Goal: Transaction & Acquisition: Purchase product/service

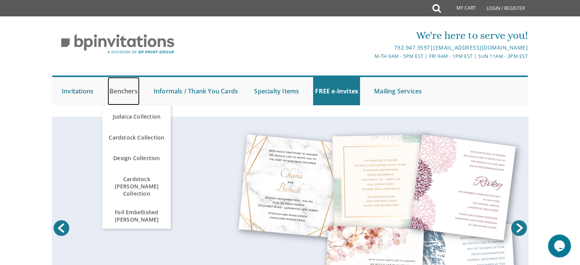
click at [121, 91] on link "Benchers" at bounding box center [123, 91] width 32 height 28
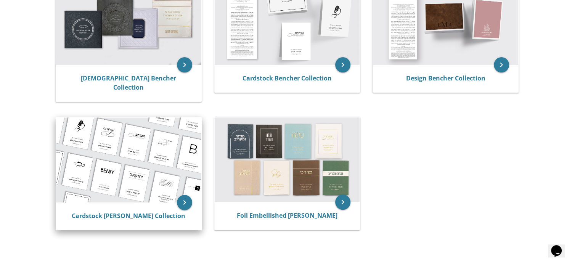
scroll to position [152, 0]
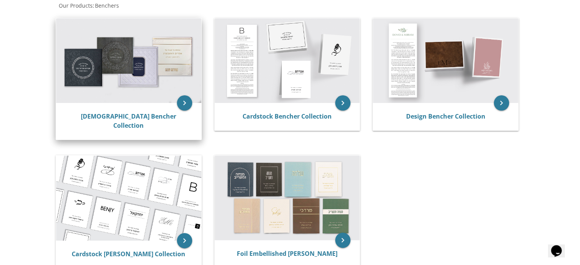
click at [166, 93] on img at bounding box center [128, 60] width 145 height 85
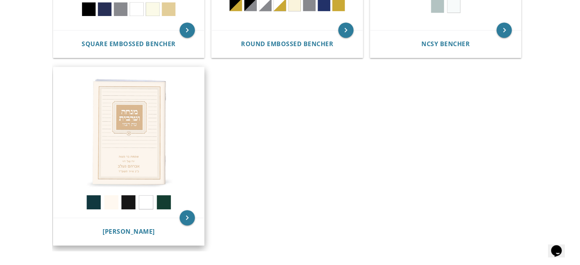
scroll to position [533, 0]
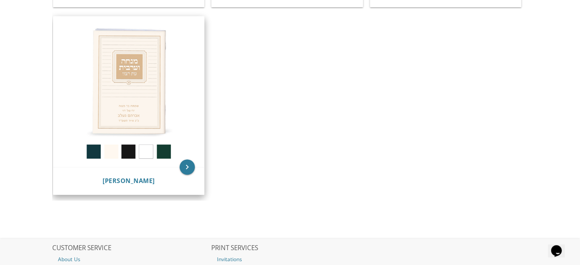
click at [160, 149] on img at bounding box center [128, 91] width 151 height 151
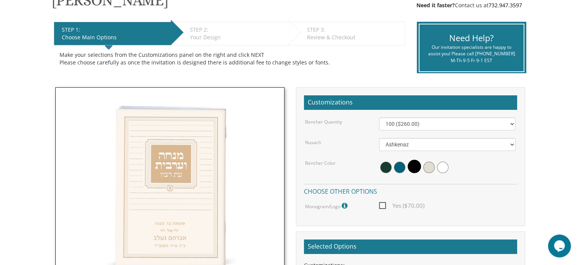
scroll to position [152, 0]
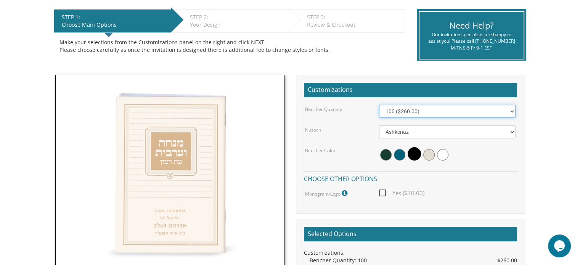
click at [426, 112] on select "100 ($260.00) 200 ($520.00) 300 ($780.00) 400 ($1,040.00) 500 ($1,300.00)" at bounding box center [447, 111] width 136 height 13
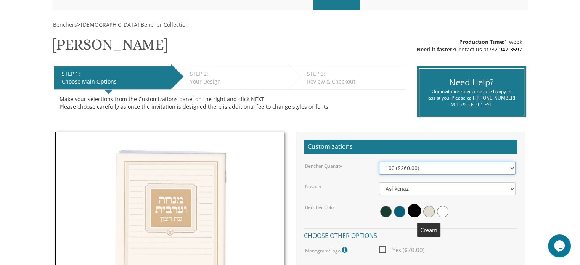
scroll to position [0, 0]
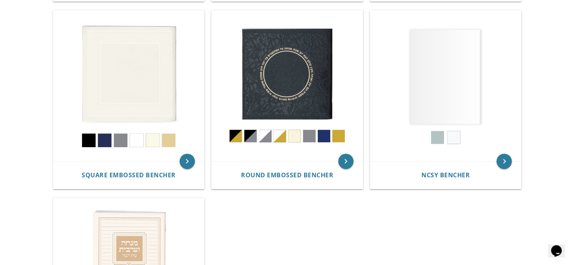
scroll to position [305, 0]
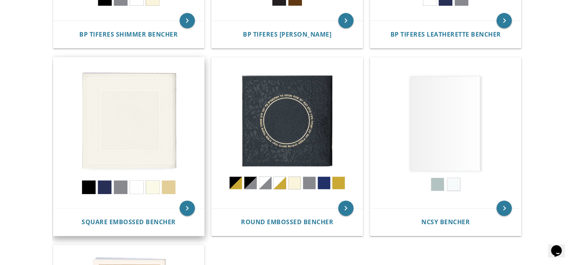
click at [154, 187] on img at bounding box center [128, 133] width 151 height 151
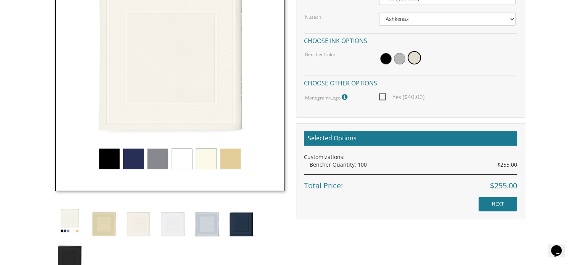
scroll to position [267, 0]
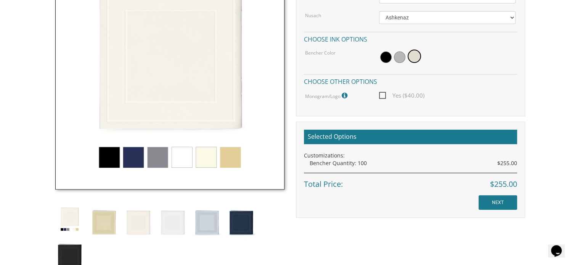
click at [131, 159] on img at bounding box center [169, 74] width 229 height 229
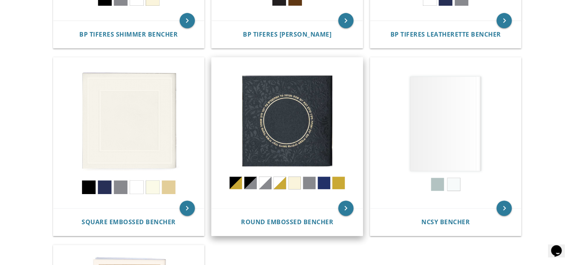
click at [285, 124] on img at bounding box center [286, 133] width 151 height 151
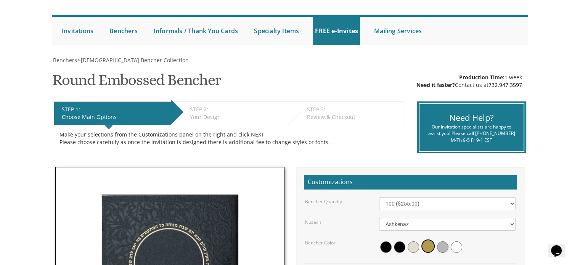
scroll to position [114, 0]
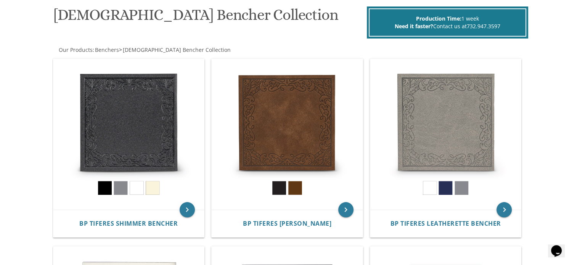
scroll to position [114, 0]
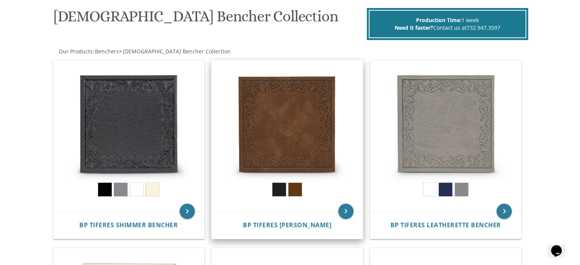
click at [306, 144] on img at bounding box center [286, 136] width 151 height 151
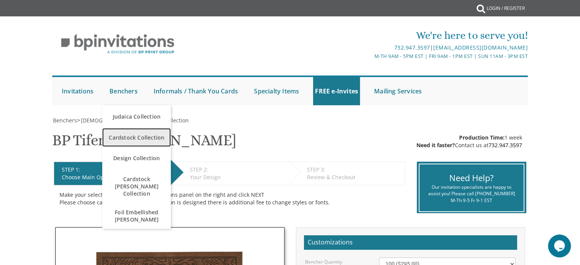
click at [146, 138] on span "Cardstock Collection" at bounding box center [136, 137] width 65 height 15
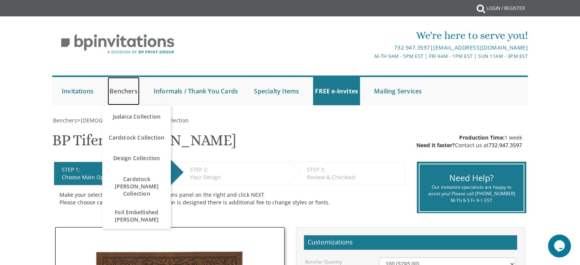
click at [127, 90] on link "Benchers" at bounding box center [123, 91] width 32 height 28
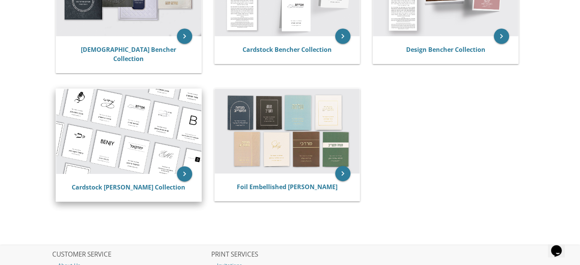
scroll to position [229, 0]
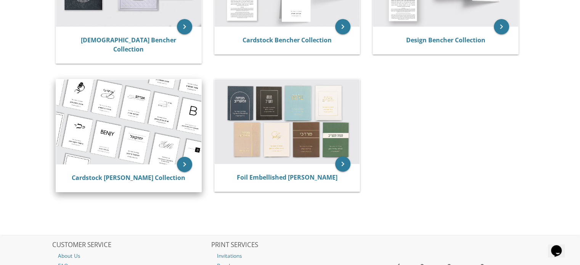
click at [151, 130] on img at bounding box center [128, 121] width 145 height 85
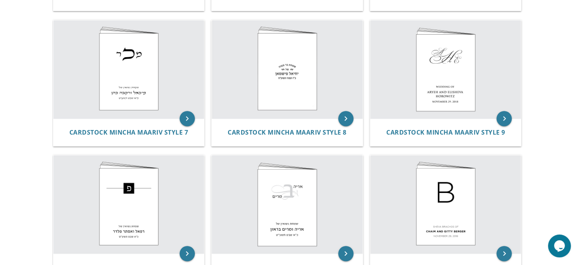
scroll to position [404, 0]
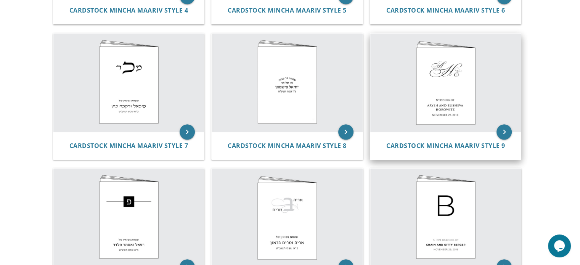
click at [437, 94] on img at bounding box center [445, 83] width 151 height 98
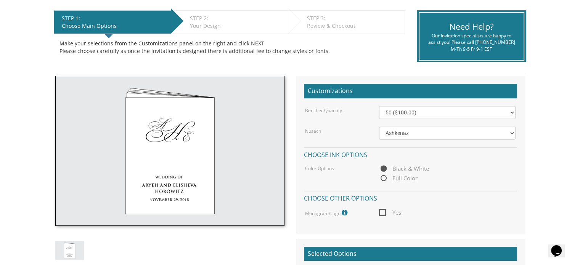
scroll to position [191, 0]
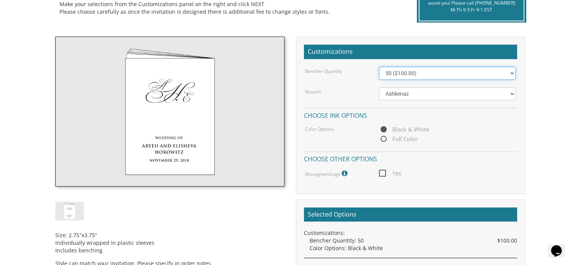
click at [428, 74] on select "50 ($100.00) 60 ($120.00) 70 ($140.00) 80 ($160.00) 90 ($180.00) 100 ($200.00) …" at bounding box center [447, 73] width 136 height 13
click at [402, 137] on span "Full Color" at bounding box center [398, 139] width 38 height 10
click at [384, 137] on input "Full Color" at bounding box center [381, 139] width 5 height 5
radio input "true"
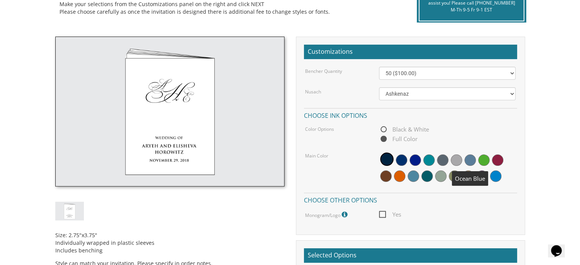
click at [461, 160] on span at bounding box center [455, 159] width 11 height 11
click at [468, 159] on span at bounding box center [469, 159] width 11 height 11
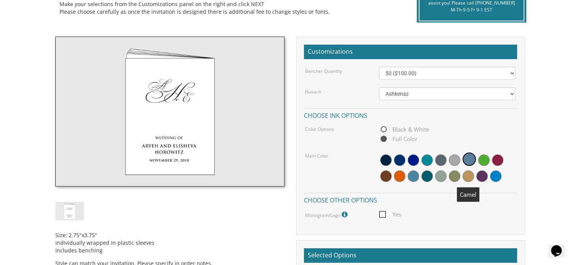
click at [470, 174] on span at bounding box center [467, 175] width 11 height 11
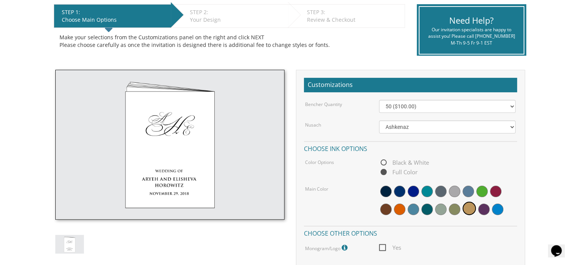
scroll to position [152, 0]
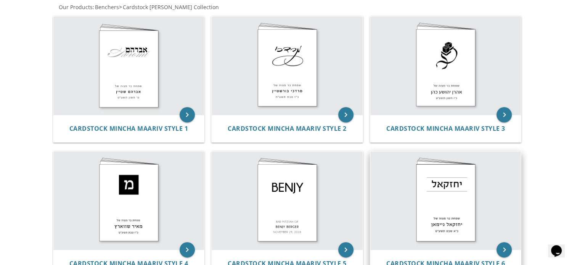
scroll to position [137, 0]
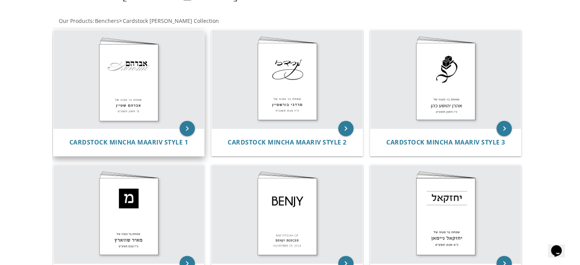
click at [144, 67] on img at bounding box center [128, 79] width 151 height 98
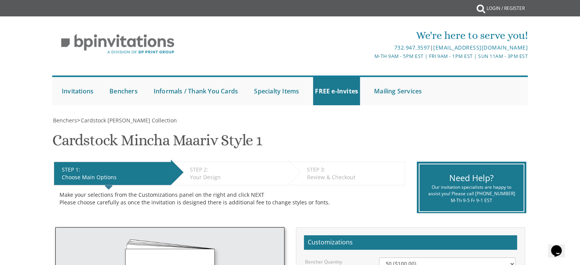
scroll to position [152, 0]
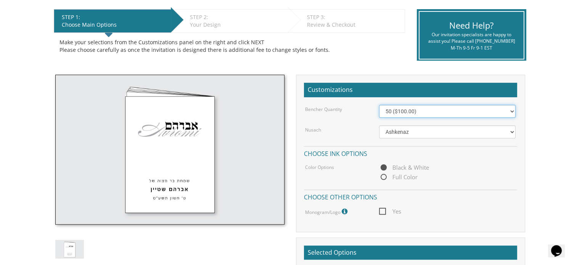
click at [425, 107] on select "50 ($100.00) 60 ($120.00) 70 ($140.00) 80 ($160.00) 90 ($180.00) 100 ($200.00) …" at bounding box center [447, 111] width 136 height 13
click at [428, 110] on select "50 ($100.00) 60 ($120.00) 70 ($140.00) 80 ($160.00) 90 ($180.00) 100 ($200.00) …" at bounding box center [447, 111] width 136 height 13
click at [426, 138] on div "Bencher Quantity 50 ($100.00) 60 ($120.00) 70 ($140.00) 80 ($160.00) 90 ($180.0…" at bounding box center [410, 161] width 213 height 112
click at [426, 132] on select "Ashkenaz Edut Mizrach Sefard" at bounding box center [447, 131] width 136 height 13
select select "Sefard"
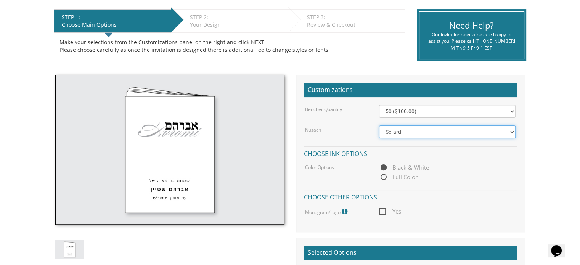
click at [379, 125] on select "Ashkenaz Edut Mizrach Sefard" at bounding box center [447, 131] width 136 height 13
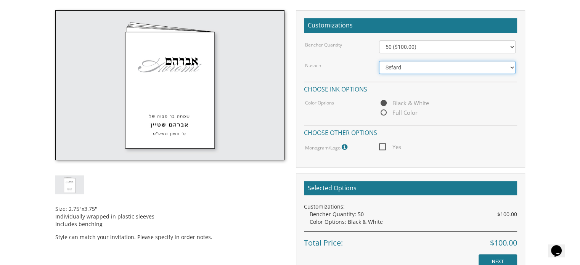
scroll to position [229, 0]
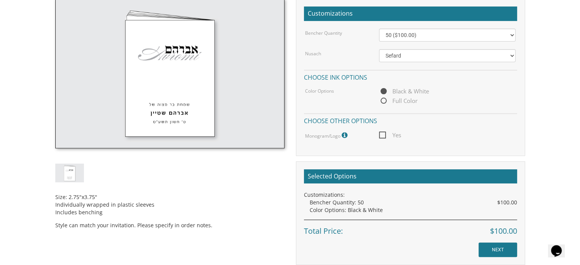
click at [380, 101] on span "Full Color" at bounding box center [398, 101] width 38 height 10
click at [380, 101] on input "Full Color" at bounding box center [381, 101] width 5 height 5
radio input "true"
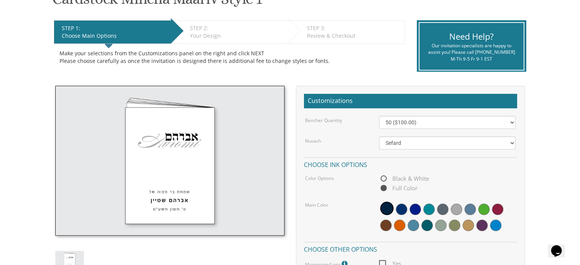
scroll to position [38, 0]
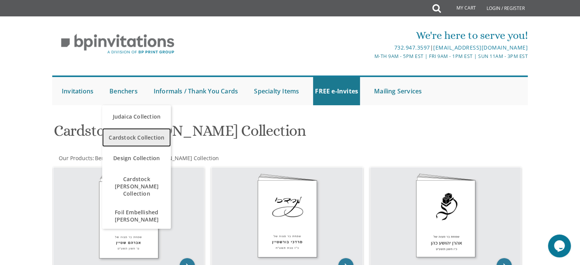
click at [145, 137] on span "Cardstock Collection" at bounding box center [136, 137] width 65 height 15
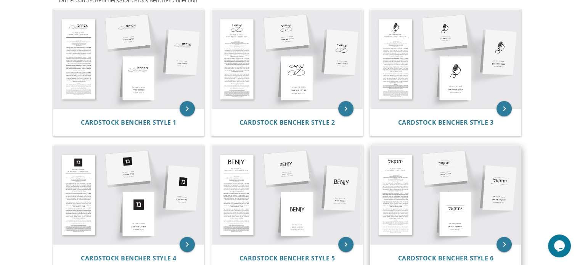
scroll to position [152, 0]
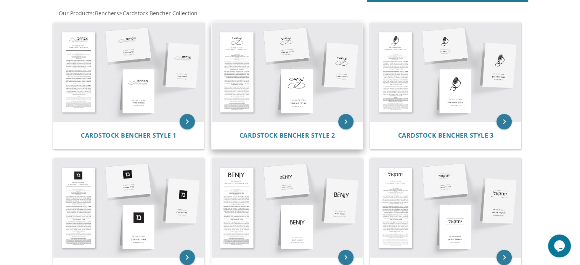
click at [272, 68] on img at bounding box center [286, 71] width 151 height 99
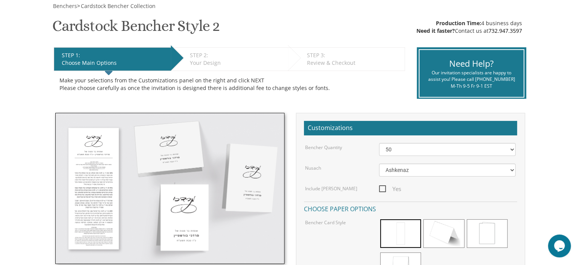
scroll to position [152, 0]
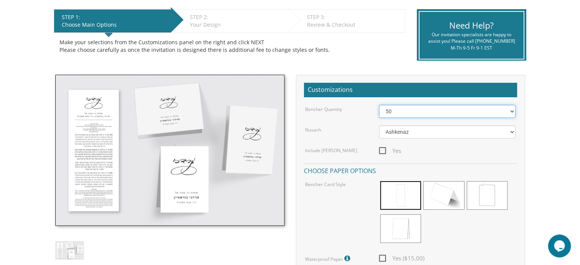
click at [431, 109] on select "50 60 70 80 90 100 125 150 175 200 225 250 275 300 325 350 375 400 425 450 475 …" at bounding box center [447, 111] width 136 height 13
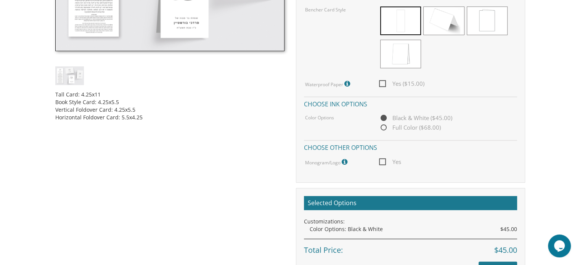
scroll to position [229, 0]
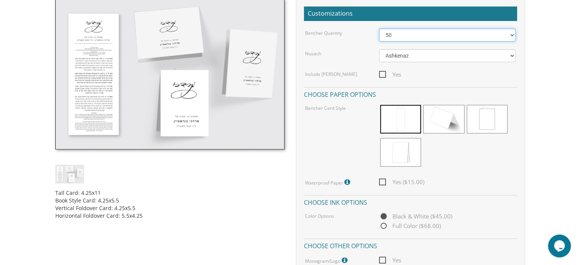
click at [421, 32] on select "50 60 70 80 90 100 125 150 175 200 225 250 275 300 325 350 375 400 425 450 475 …" at bounding box center [447, 35] width 136 height 13
click at [379, 29] on select "50 60 70 80 90 100 125 150 175 200 225 250 275 300 325 350 375 400 425 450 475 …" at bounding box center [447, 35] width 136 height 13
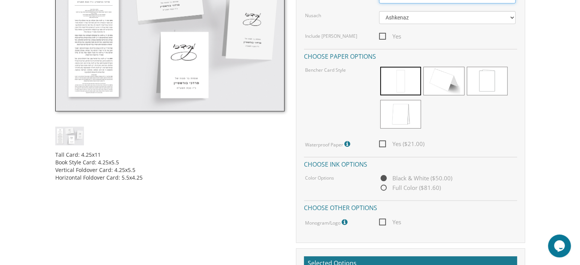
scroll to position [191, 0]
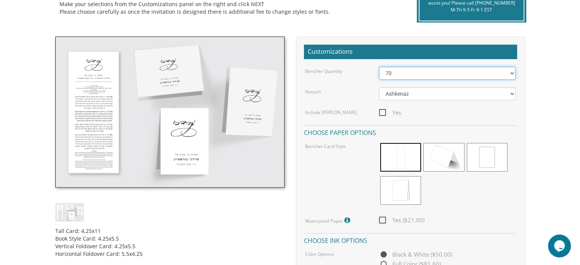
click at [415, 67] on select "50 60 70 80 90 100 125 150 175 200 225 250 275 300 325 350 375 400 425 450 475 …" at bounding box center [447, 73] width 136 height 13
select select "100"
click at [379, 67] on select "50 60 70 80 90 100 125 150 175 200 225 250 275 300 325 350 375 400 425 450 475 …" at bounding box center [447, 73] width 136 height 13
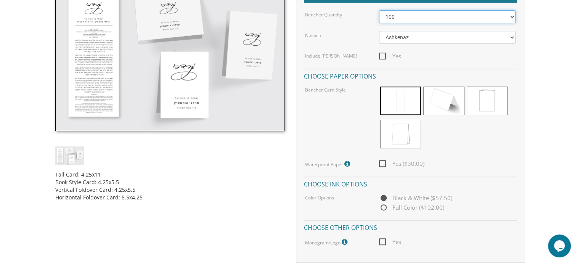
scroll to position [229, 0]
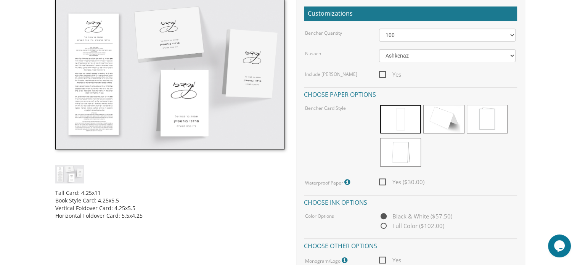
click at [154, 43] on img at bounding box center [169, 73] width 229 height 151
click at [82, 50] on img at bounding box center [169, 73] width 229 height 151
click at [189, 96] on img at bounding box center [169, 73] width 229 height 151
click at [231, 79] on img at bounding box center [169, 73] width 229 height 151
click at [156, 39] on img at bounding box center [169, 73] width 229 height 151
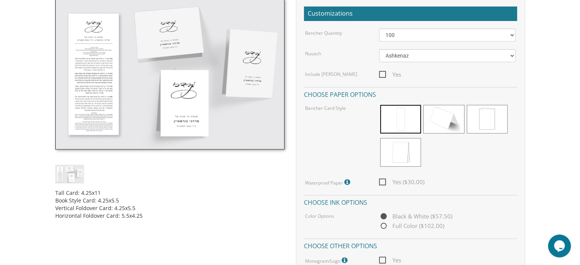
click at [106, 47] on img at bounding box center [169, 73] width 229 height 151
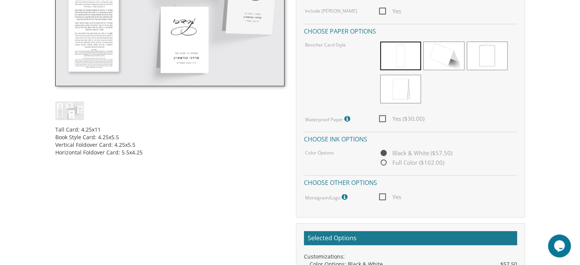
scroll to position [267, 0]
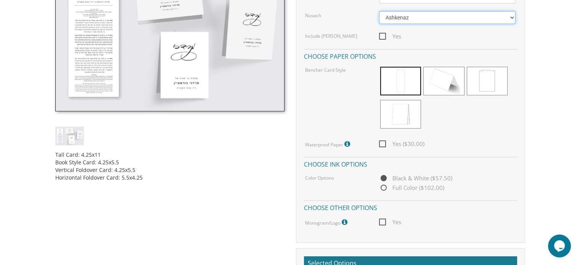
click at [425, 13] on select "Ashkenaz Edut Mizrach" at bounding box center [447, 17] width 136 height 13
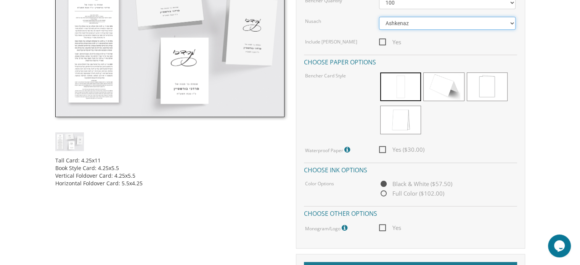
scroll to position [191, 0]
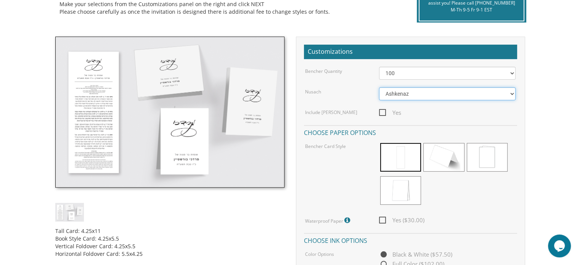
click at [440, 93] on select "Ashkenaz Edut Mizrach" at bounding box center [447, 93] width 136 height 13
click at [379, 87] on select "Ashkenaz Edut Mizrach" at bounding box center [447, 93] width 136 height 13
click at [389, 94] on select "Ashkenaz Edut Mizrach" at bounding box center [447, 93] width 136 height 13
select select "Ashkenaz"
click at [379, 87] on select "Ashkenaz Edut Mizrach" at bounding box center [447, 93] width 136 height 13
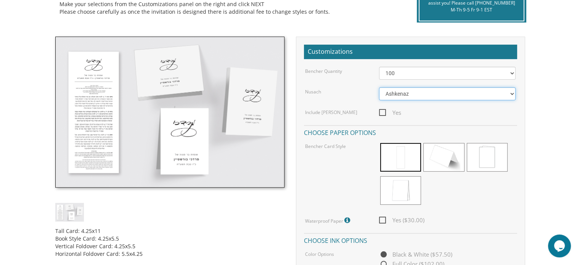
click at [422, 90] on select "Ashkenaz Edut Mizrach" at bounding box center [447, 93] width 136 height 13
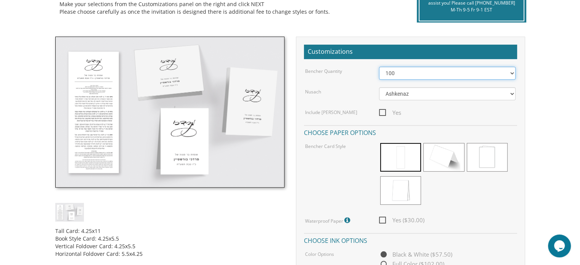
click at [411, 75] on select "50 60 70 80 90 100 125 150 175 200 225 250 275 300 325 350 375 400 425 450 475 …" at bounding box center [447, 73] width 136 height 13
select select "90"
click at [379, 67] on select "50 60 70 80 90 100 125 150 175 200 225 250 275 300 325 350 375 400 425 450 475 …" at bounding box center [447, 73] width 136 height 13
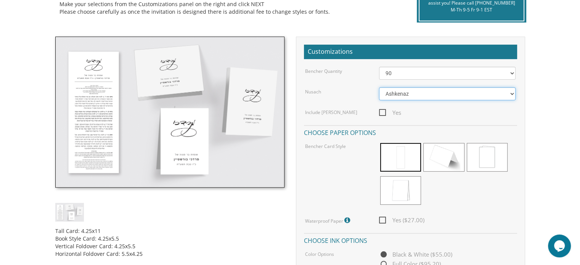
click at [408, 93] on select "Ashkenaz Edut Mizrach" at bounding box center [447, 93] width 136 height 13
click at [409, 93] on select "Ashkenaz Edut Mizrach" at bounding box center [447, 93] width 136 height 13
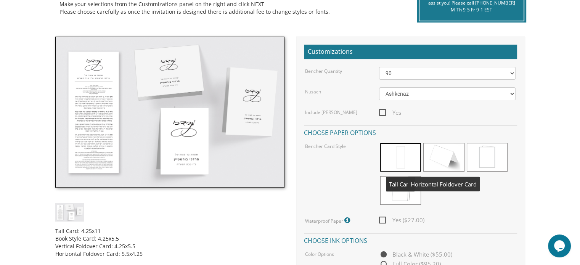
click at [455, 152] on span at bounding box center [443, 157] width 41 height 29
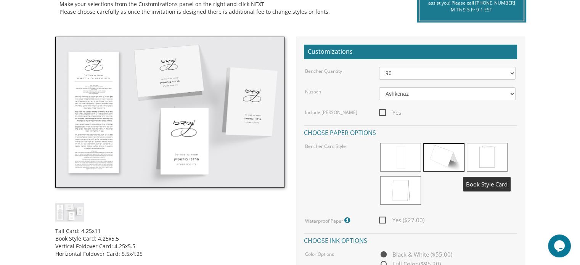
click at [486, 152] on span at bounding box center [486, 157] width 41 height 29
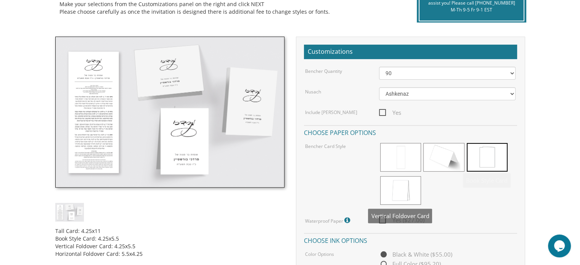
click at [408, 193] on span at bounding box center [400, 190] width 41 height 29
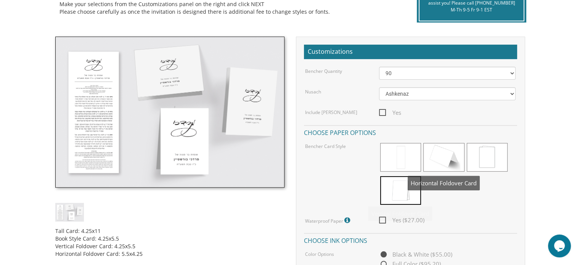
click at [445, 161] on span at bounding box center [443, 157] width 41 height 29
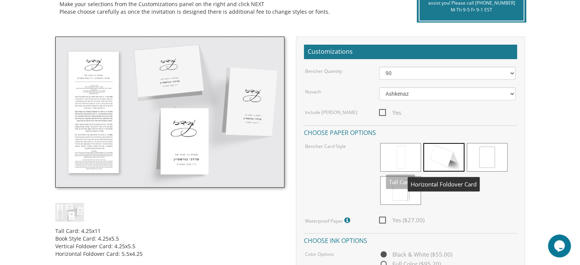
click at [405, 156] on span at bounding box center [400, 157] width 41 height 29
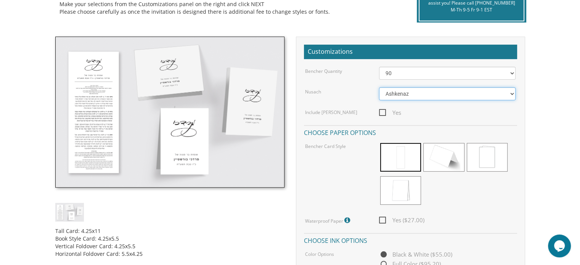
click at [417, 90] on select "Ashkenaz Edut Mizrach" at bounding box center [447, 93] width 136 height 13
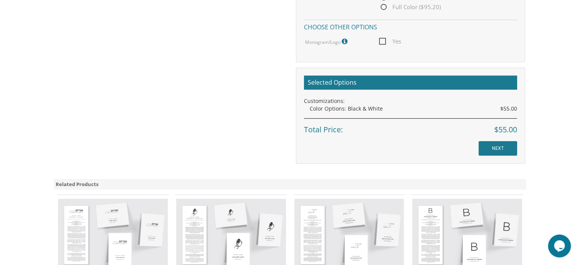
scroll to position [572, 0]
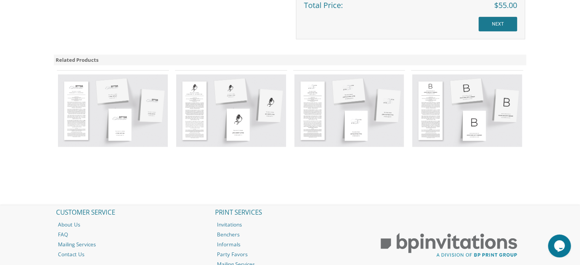
click at [107, 125] on img at bounding box center [113, 110] width 110 height 72
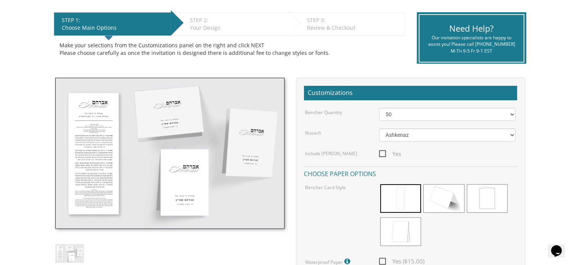
scroll to position [191, 0]
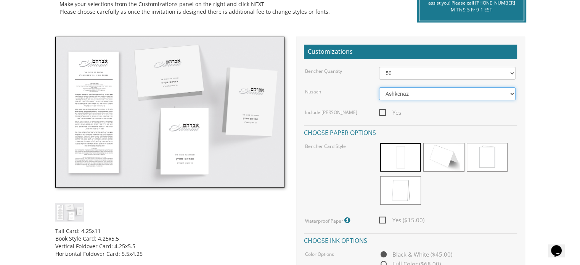
click at [408, 93] on select "Ashkenaz [PERSON_NAME]" at bounding box center [447, 93] width 136 height 13
click at [101, 99] on img at bounding box center [169, 112] width 229 height 151
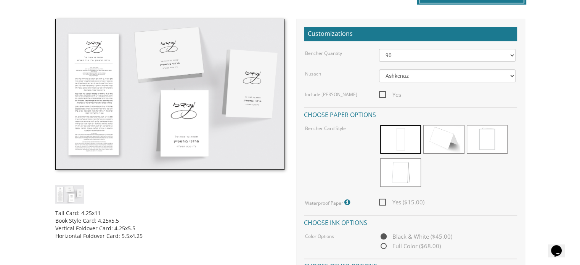
scroll to position [191, 0]
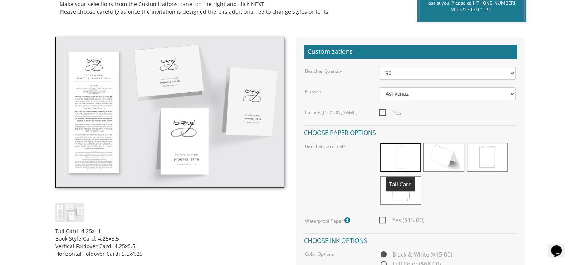
click at [399, 155] on span at bounding box center [400, 157] width 41 height 29
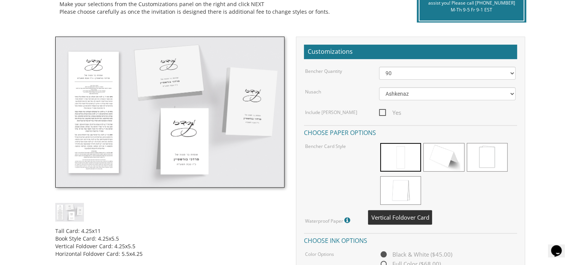
click at [398, 187] on span at bounding box center [400, 190] width 41 height 29
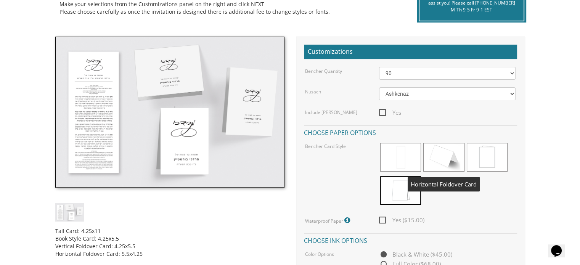
click at [442, 163] on span at bounding box center [443, 157] width 41 height 29
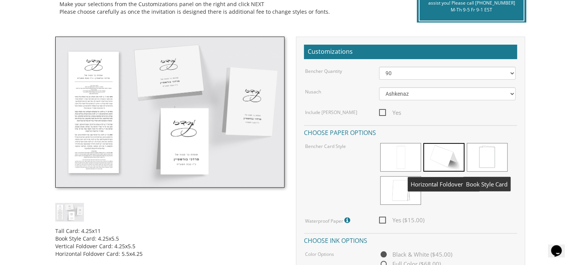
click at [491, 153] on span at bounding box center [486, 157] width 41 height 29
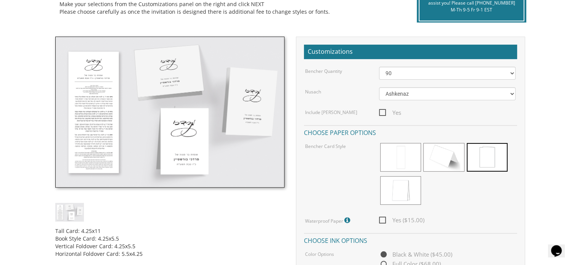
click at [192, 145] on img at bounding box center [169, 112] width 229 height 151
click at [102, 106] on img at bounding box center [169, 112] width 229 height 151
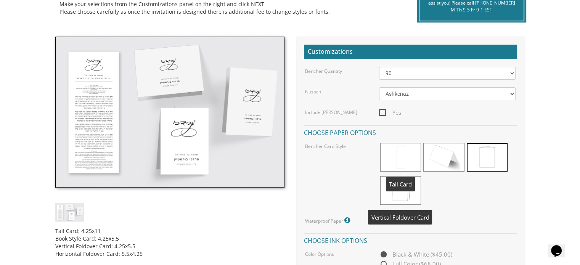
click at [406, 162] on span at bounding box center [400, 157] width 41 height 29
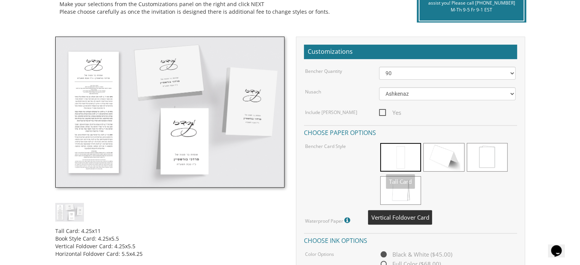
click at [406, 193] on span at bounding box center [400, 190] width 41 height 29
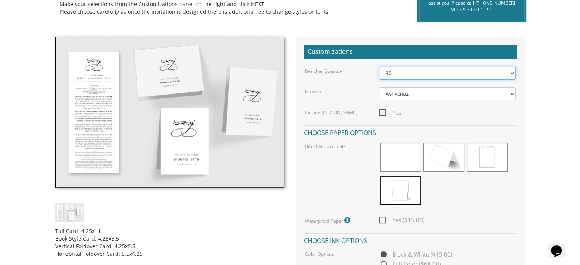
click at [396, 71] on select "50 60 70 80 90 100 125 150 175 200 225 250 275 300 325 350 375 400 425 450 475 …" at bounding box center [447, 73] width 136 height 13
click at [379, 67] on select "50 60 70 80 90 100 125 150 175 200 225 250 275 300 325 350 375 400 425 450 475 …" at bounding box center [447, 73] width 136 height 13
click at [434, 74] on select "50 60 70 80 90 100 125 150 175 200 225 250 275 300 325 350 375 400 425 450 475 …" at bounding box center [447, 73] width 136 height 13
click at [379, 67] on select "50 60 70 80 90 100 125 150 175 200 225 250 275 300 325 350 375 400 425 450 475 …" at bounding box center [447, 73] width 136 height 13
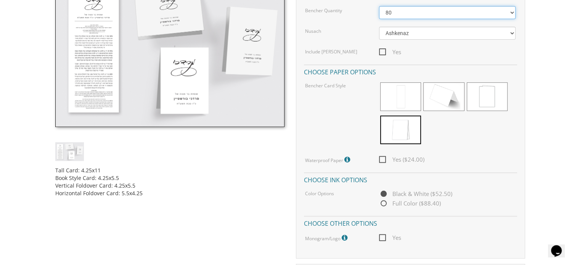
scroll to position [229, 0]
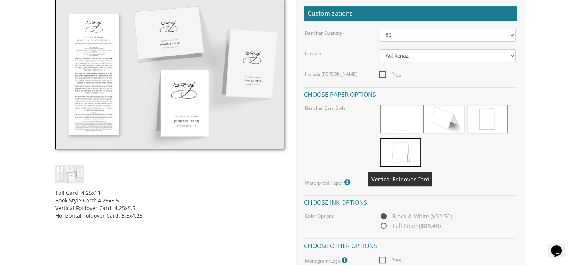
click at [420, 152] on span at bounding box center [400, 152] width 41 height 29
click at [401, 152] on span at bounding box center [400, 152] width 41 height 29
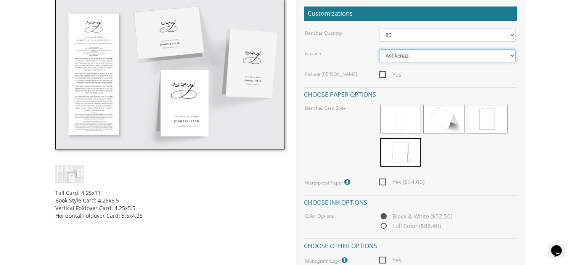
click at [416, 56] on select "Ashkenaz Edut Mizrach" at bounding box center [447, 55] width 136 height 13
click at [379, 49] on select "Ashkenaz Edut Mizrach" at bounding box center [447, 55] width 136 height 13
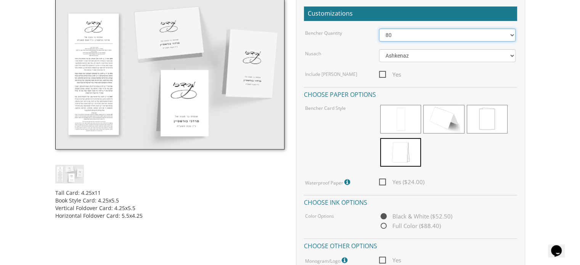
click at [409, 38] on select "50 60 70 80 90 100 125 150 175 200 225 250 275 300 325 350 375 400 425 450 475 …" at bounding box center [447, 35] width 136 height 13
select select "100"
click at [379, 29] on select "50 60 70 80 90 100 125 150 175 200 225 250 275 300 325 350 375 400 425 450 475 …" at bounding box center [447, 35] width 136 height 13
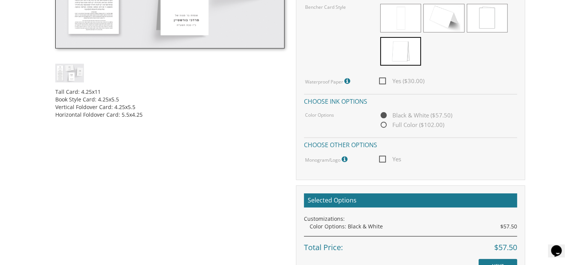
scroll to position [343, 0]
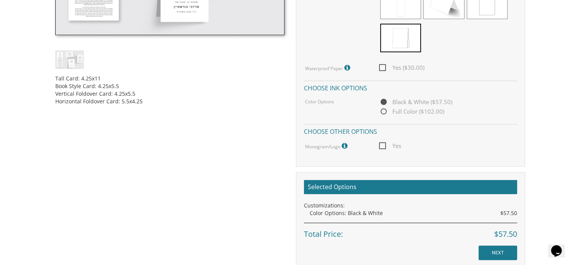
click at [384, 148] on span "Yes" at bounding box center [390, 146] width 22 height 10
click at [384, 147] on input "Yes" at bounding box center [381, 145] width 5 height 5
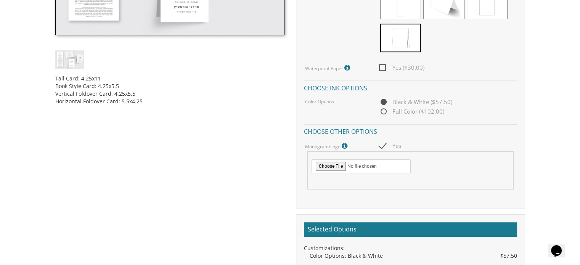
click at [382, 144] on span "Yes" at bounding box center [390, 146] width 22 height 10
click at [382, 144] on input "Yes" at bounding box center [381, 145] width 5 height 5
checkbox input "false"
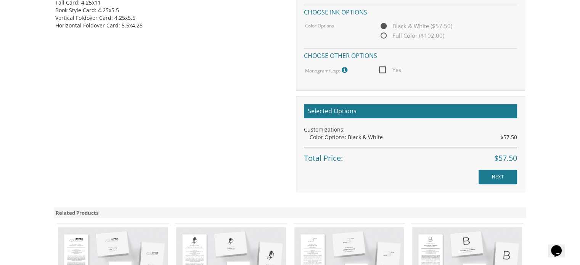
scroll to position [419, 0]
click at [500, 172] on input "NEXT" at bounding box center [497, 176] width 38 height 14
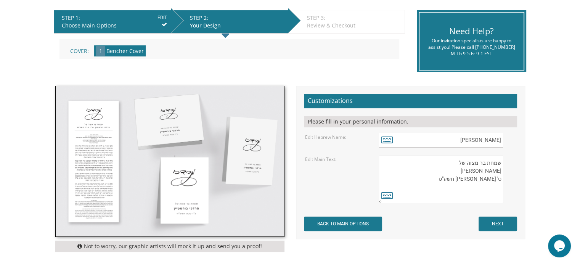
scroll to position [152, 0]
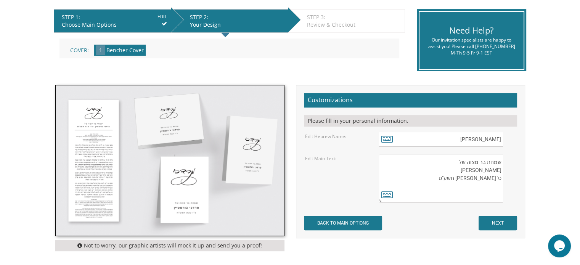
drag, startPoint x: 467, startPoint y: 170, endPoint x: 506, endPoint y: 170, distance: 39.2
click at [506, 170] on div "שמחת בר מצוה של מרדכי בורשטיין ט' טבת תשע"ט" at bounding box center [447, 178] width 136 height 48
click at [387, 195] on icon at bounding box center [386, 194] width 11 height 11
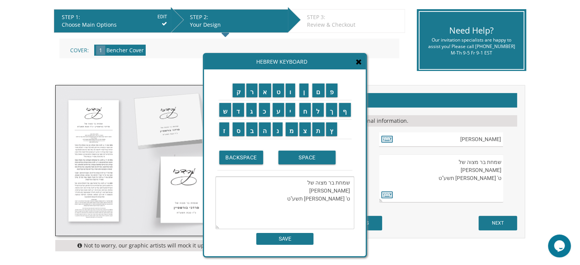
click at [471, 170] on textarea "שמחת בר מצוה של מרדכי בורשטיין ט' טבת תשע"ט" at bounding box center [441, 178] width 124 height 48
drag, startPoint x: 465, startPoint y: 170, endPoint x: 504, endPoint y: 170, distance: 39.3
click at [504, 170] on div "שמחת בר מצוה של מרדכי בורשטיין ט' טבת תשע"ט" at bounding box center [447, 178] width 136 height 48
click at [250, 95] on input "ר" at bounding box center [251, 90] width 11 height 14
click at [266, 93] on input "א" at bounding box center [265, 90] width 12 height 14
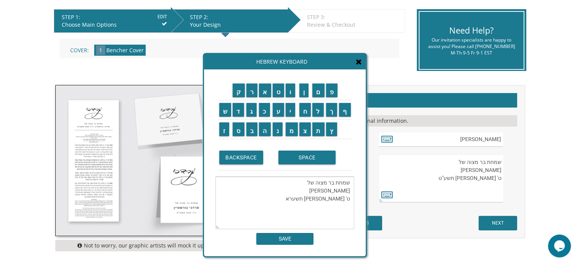
type textarea "שמחת בר מצוה של מרדכי בורשטיין ט' טבת תשערא"
click at [359, 63] on icon at bounding box center [359, 62] width 6 height 8
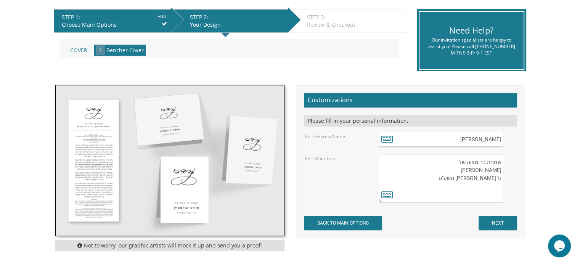
drag, startPoint x: 487, startPoint y: 141, endPoint x: 522, endPoint y: 141, distance: 35.1
click at [522, 141] on div "Customizations Please fill in your personal information. Edit Hebrew Name: מרדכ…" at bounding box center [410, 161] width 229 height 153
click at [383, 139] on icon at bounding box center [386, 138] width 11 height 11
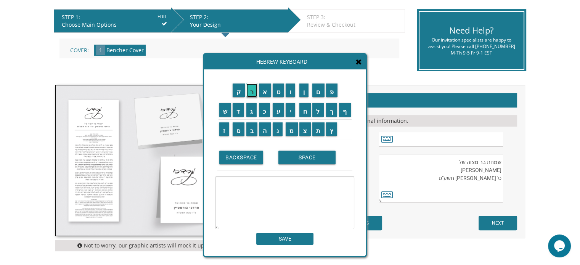
click at [250, 93] on input "ר" at bounding box center [251, 90] width 11 height 14
click at [264, 92] on input "א" at bounding box center [265, 90] width 12 height 14
click at [288, 92] on input "ו" at bounding box center [290, 90] width 10 height 14
click at [251, 128] on input "ב" at bounding box center [251, 129] width 11 height 14
click at [304, 93] on input "ן" at bounding box center [304, 90] width 10 height 14
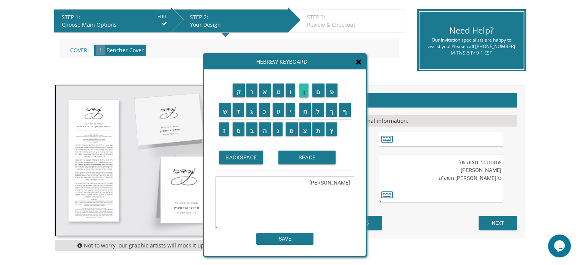
type textarea "ראובן"
click at [296, 240] on input "SAVE" at bounding box center [284, 239] width 57 height 12
type input "ראובן"
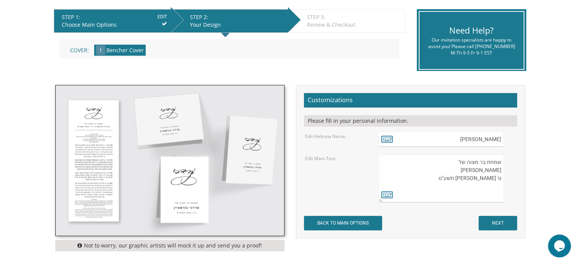
click at [464, 173] on textarea "שמחת בר מצוה של מרדכי בורשטיין ט' טבת תשע"ט" at bounding box center [441, 178] width 124 height 48
drag, startPoint x: 501, startPoint y: 170, endPoint x: 466, endPoint y: 173, distance: 34.8
click at [466, 173] on textarea "שמחת בר מצוה של מרדכי בורשטיין ט' טבת תשע"ט" at bounding box center [441, 178] width 124 height 48
type textarea "שמחת בר מצוה של ט' טבת תשע"ט"
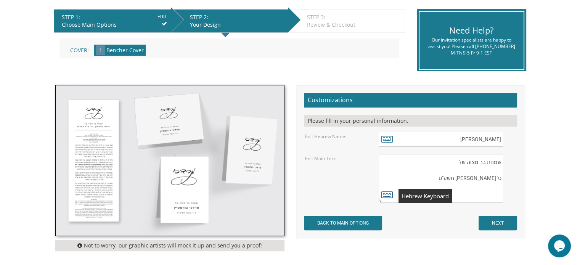
click at [386, 197] on icon at bounding box center [386, 194] width 11 height 11
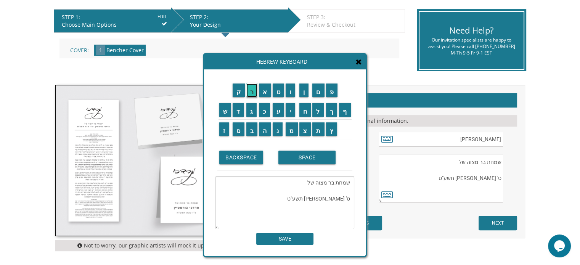
click at [255, 96] on input "ר" at bounding box center [251, 90] width 11 height 14
click at [268, 95] on input "א" at bounding box center [265, 90] width 12 height 14
click at [287, 94] on input "ו" at bounding box center [290, 90] width 10 height 14
click at [253, 133] on input "ב" at bounding box center [251, 129] width 11 height 14
click at [300, 94] on input "ן" at bounding box center [304, 90] width 10 height 14
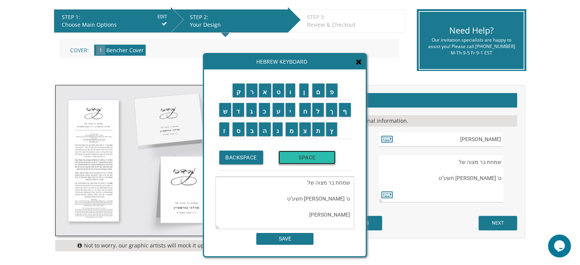
click at [305, 159] on input "SPACE" at bounding box center [306, 158] width 57 height 14
click at [234, 94] on input "ק" at bounding box center [238, 90] width 12 height 14
click at [264, 94] on input "א" at bounding box center [265, 90] width 12 height 14
click at [267, 133] on input "ה" at bounding box center [265, 129] width 12 height 14
click at [264, 91] on input "א" at bounding box center [265, 90] width 12 height 14
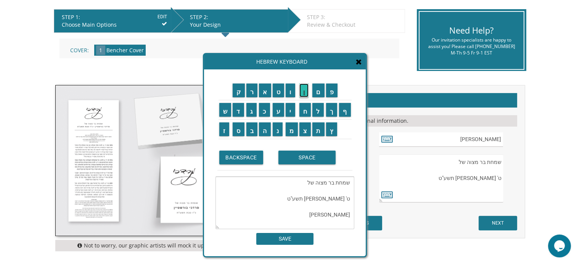
click at [308, 93] on input "ן" at bounding box center [304, 90] width 10 height 14
type textarea "שמחת בר מצוה של ט' טבת תשע"ט ראובן קאהאן"
click at [295, 243] on input "SAVE" at bounding box center [284, 239] width 57 height 12
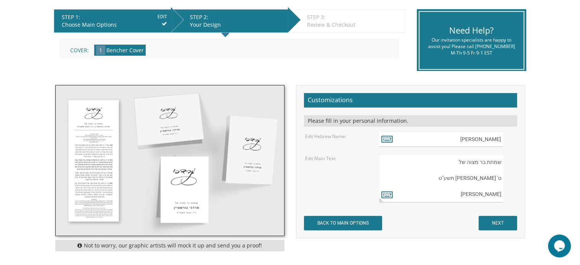
drag, startPoint x: 463, startPoint y: 194, endPoint x: 578, endPoint y: 193, distance: 115.1
click at [578, 193] on body "My Cart {{shoppingcart.totalQuantityDisplay}} Total: {{shoppingcart.subtotal}} …" at bounding box center [290, 193] width 580 height 690
click at [486, 169] on textarea "שמחת בר מצוה של מרדכי בורשטיין ט' טבת תשע"ט" at bounding box center [441, 178] width 124 height 48
paste textarea "ראובן קאהאן"
drag, startPoint x: 465, startPoint y: 179, endPoint x: 499, endPoint y: 179, distance: 34.3
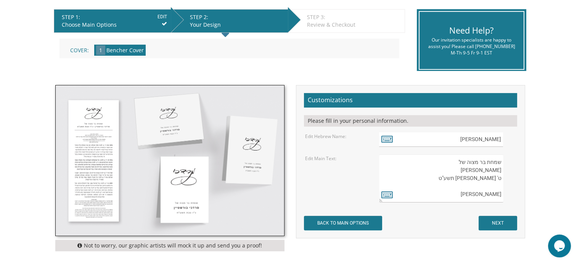
click at [499, 179] on textarea "שמחת בר מצוה של מרדכי בורשטיין ט' טבת תשע"ט" at bounding box center [441, 178] width 124 height 48
drag, startPoint x: 464, startPoint y: 195, endPoint x: 535, endPoint y: 194, distance: 70.9
click at [535, 194] on body "My Cart {{shoppingcart.totalQuantityDisplay}} Total: {{shoppingcart.subtotal}} …" at bounding box center [290, 193] width 580 height 690
click at [496, 176] on textarea "שמחת בר מצוה של מרדכי בורשטיין ט' טבת תשע"ט" at bounding box center [441, 178] width 124 height 48
type textarea "שמחת בר מצוה של ראובן קאהאן"
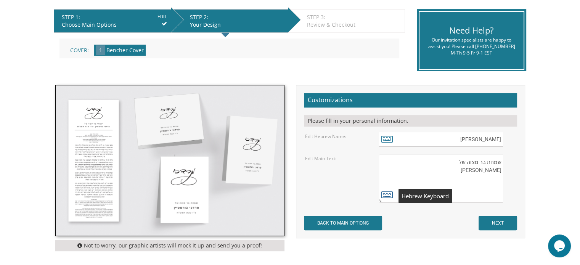
click at [388, 194] on icon at bounding box center [386, 194] width 11 height 11
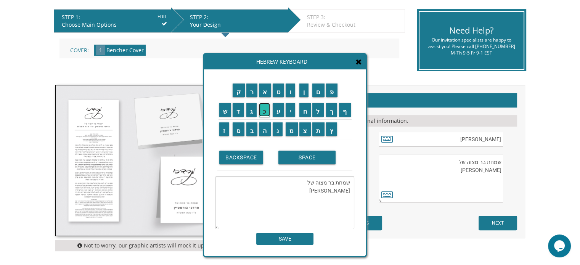
click at [261, 116] on input "כ" at bounding box center [264, 110] width 11 height 14
click at [251, 131] on input "ב" at bounding box center [251, 129] width 11 height 14
click at [312, 158] on input "SPACE" at bounding box center [306, 158] width 57 height 14
click at [264, 91] on input "א" at bounding box center [265, 90] width 12 height 14
click at [322, 115] on input "ל" at bounding box center [317, 110] width 11 height 14
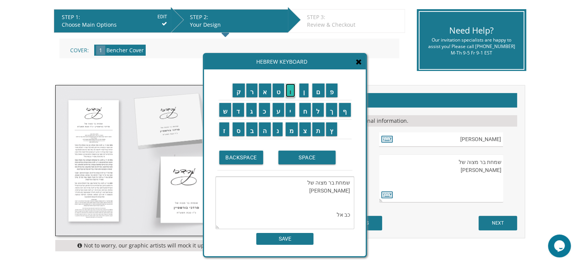
click at [293, 91] on input "ו" at bounding box center [290, 90] width 10 height 14
click at [318, 110] on input "ל" at bounding box center [317, 110] width 11 height 14
click at [301, 158] on input "SPACE" at bounding box center [306, 158] width 57 height 14
click at [319, 131] on input "ת" at bounding box center [318, 129] width 12 height 14
click at [224, 115] on input "ש" at bounding box center [225, 110] width 12 height 14
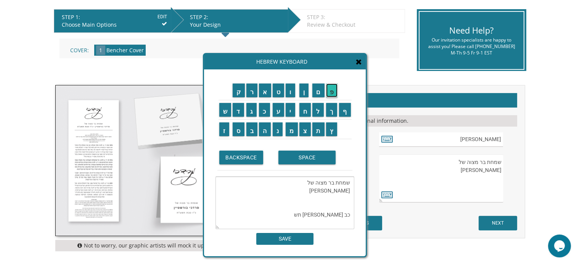
click at [334, 95] on input "פ" at bounding box center [332, 90] width 12 height 14
click at [266, 129] on input "ה" at bounding box center [265, 129] width 12 height 14
click at [312, 205] on textarea "שמחת בר מצוה של ראובן קאהאן כב אלול תשפ"ה" at bounding box center [284, 202] width 139 height 53
type textarea "שמחת בר מצוה של ראובן קאהאן כב אלול תשפ"ה"
click at [307, 242] on input "SAVE" at bounding box center [284, 239] width 57 height 12
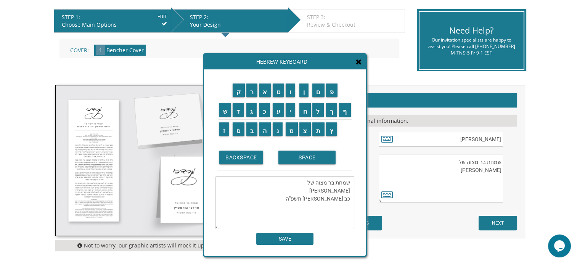
type textarea "שמחת בר מצוה של ראובן קאהאן כב אלול תשפ"ה"
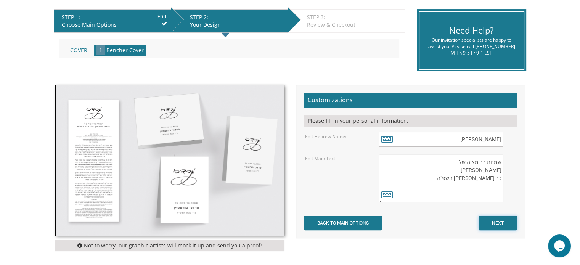
click at [511, 219] on input "NEXT" at bounding box center [497, 223] width 38 height 14
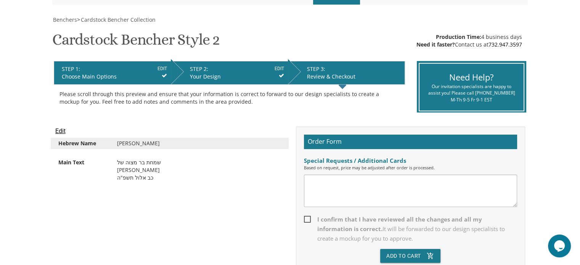
scroll to position [114, 0]
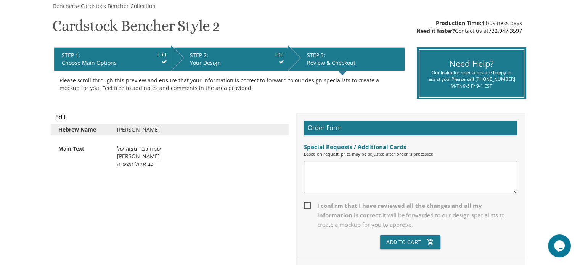
click at [304, 205] on span "I confirm that I have reviewed all the changes and all my information is correc…" at bounding box center [410, 215] width 213 height 29
click at [304, 205] on input "I confirm that I have reviewed all the changes and all my information is correc…" at bounding box center [306, 204] width 5 height 5
checkbox input "true"
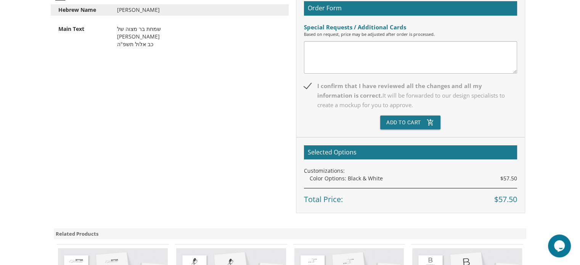
scroll to position [229, 0]
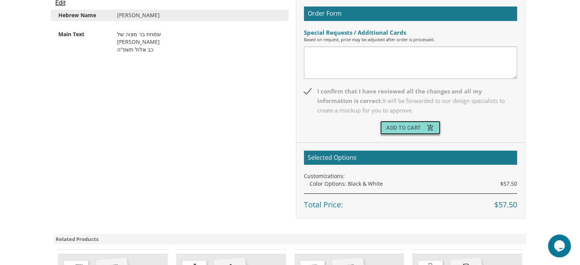
click at [407, 126] on button "Add To Cart add_shopping_cart" at bounding box center [410, 128] width 60 height 14
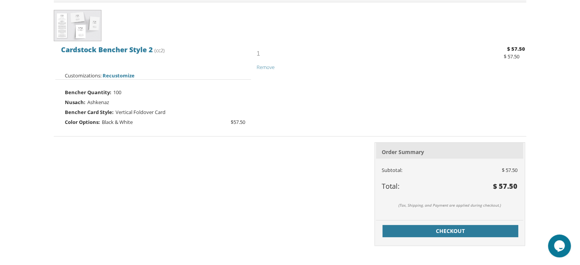
scroll to position [229, 0]
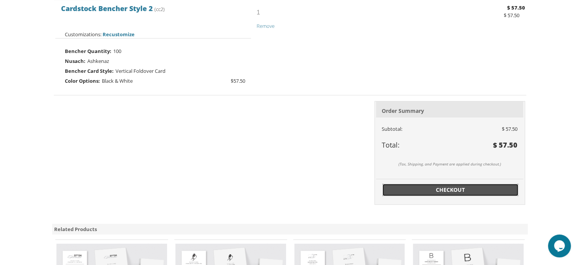
click at [456, 187] on span "Checkout" at bounding box center [450, 190] width 127 height 8
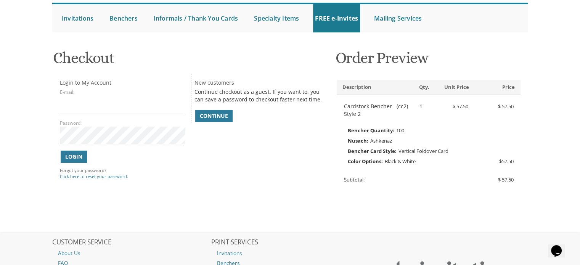
scroll to position [76, 0]
click at [221, 114] on span "Continue" at bounding box center [214, 115] width 28 height 8
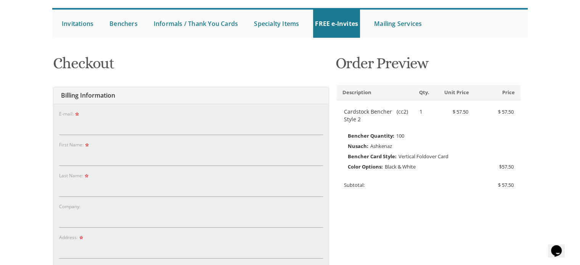
scroll to position [114, 0]
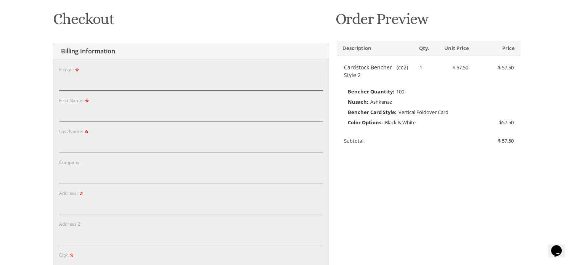
click at [75, 88] on input "E-mail:" at bounding box center [191, 82] width 264 height 18
type input "mkahan20@gmail.com"
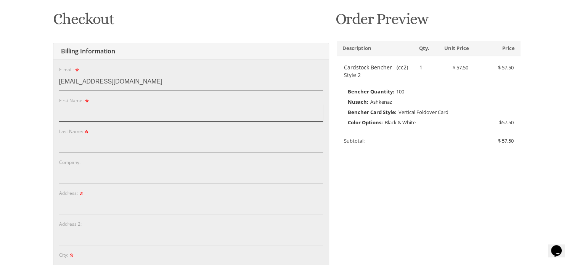
type input "Kahan"
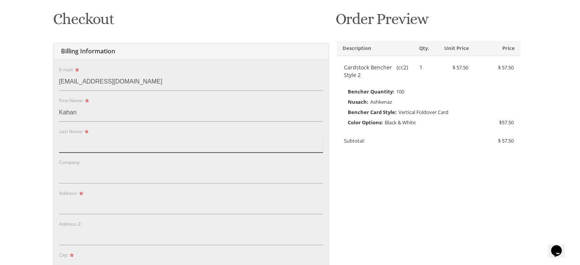
type input "Kahan"
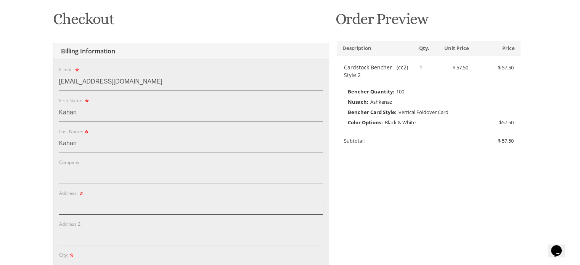
type input "[STREET_ADDRESS]"
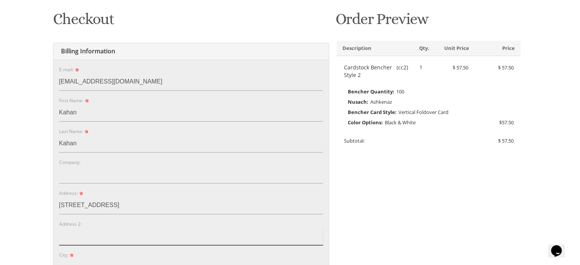
type input "540 Fielders Lane"
type input "Toms River"
type input "08755"
select select "NJ"
type input "7189389266"
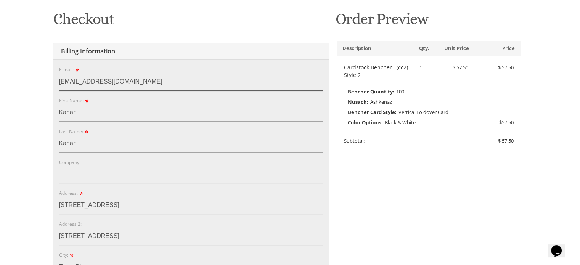
scroll to position [191, 0]
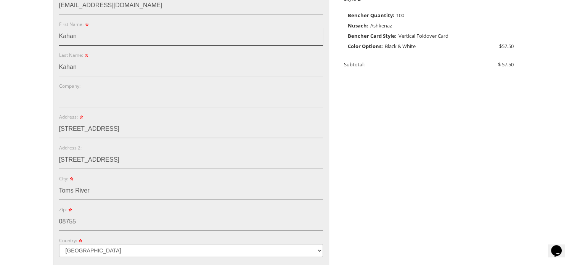
drag, startPoint x: 91, startPoint y: 33, endPoint x: 35, endPoint y: 39, distance: 56.3
click at [35, 39] on body "My Cart 1 Total: $ 57.50 $ 57.50 Cardstock Bencher Style 2 Qty. 1" at bounding box center [290, 200] width 580 height 783
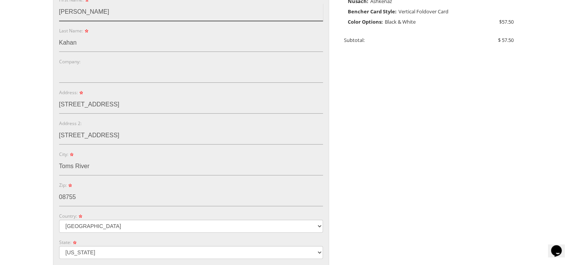
scroll to position [229, 0]
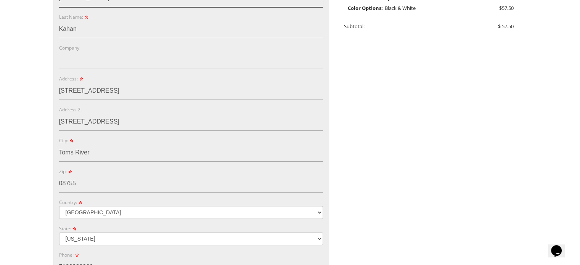
type input "Michael"
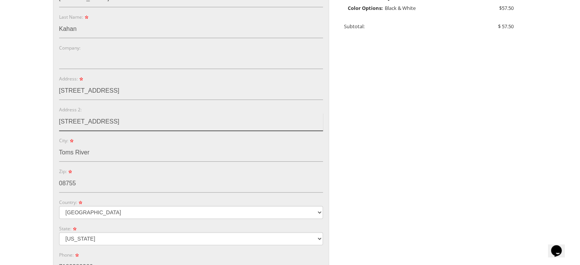
drag, startPoint x: 113, startPoint y: 121, endPoint x: 30, endPoint y: 120, distance: 82.3
click at [30, 120] on body "My Cart 1 Total: $ 57.50 $ 57.50 Cardstock Bencher Style 2 Qty. 1" at bounding box center [290, 162] width 580 height 783
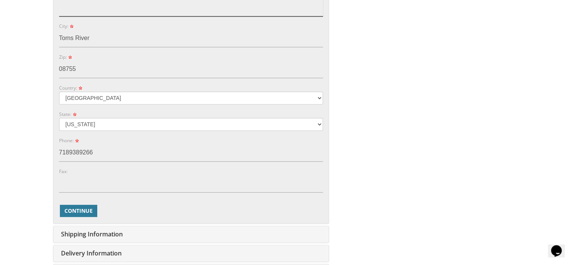
scroll to position [419, 0]
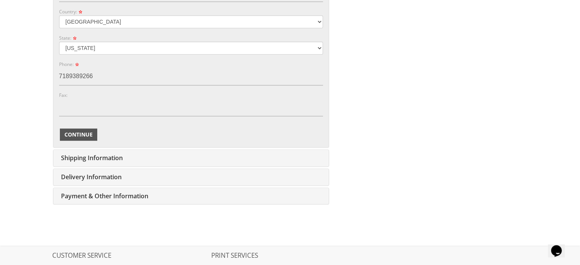
click at [90, 131] on span "Continue" at bounding box center [78, 135] width 28 height 8
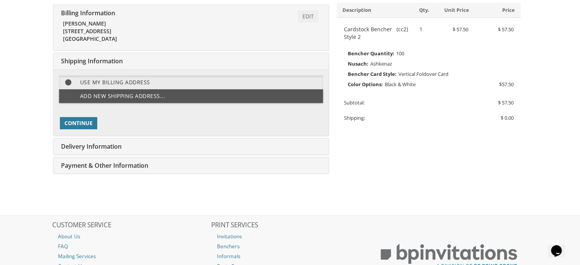
scroll to position [76, 0]
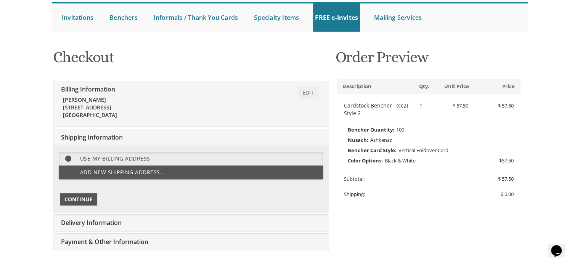
click at [85, 199] on span "Continue" at bounding box center [78, 199] width 28 height 8
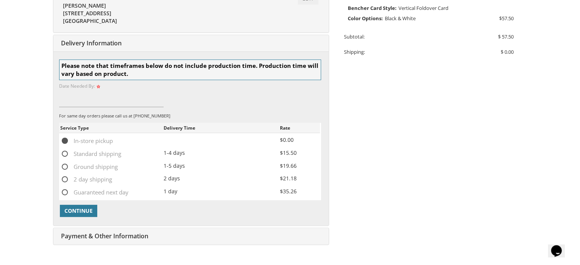
scroll to position [200, 0]
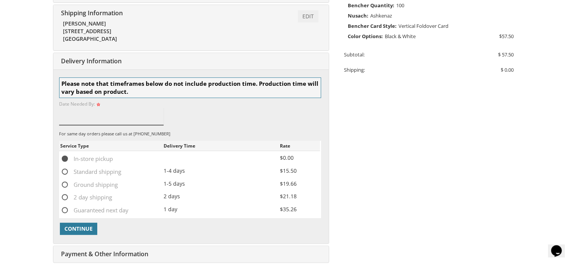
click at [75, 120] on input at bounding box center [111, 116] width 105 height 18
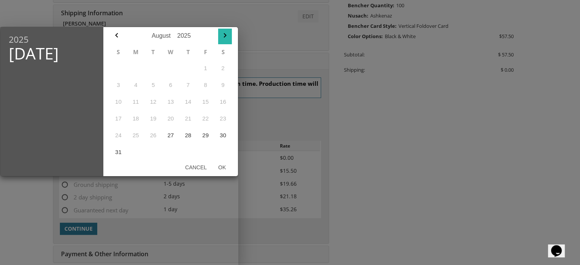
click at [225, 36] on icon "button" at bounding box center [224, 35] width 9 height 9
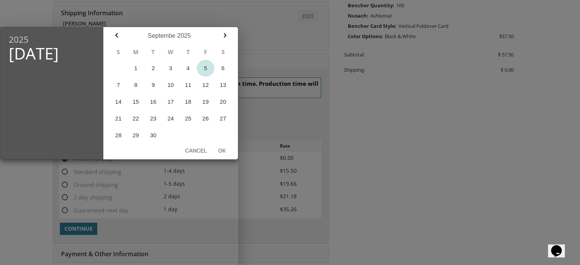
click at [204, 70] on button "5" at bounding box center [206, 68] width 18 height 17
click at [221, 151] on button "Ok" at bounding box center [221, 151] width 19 height 14
type input "Sep 05, 2025"
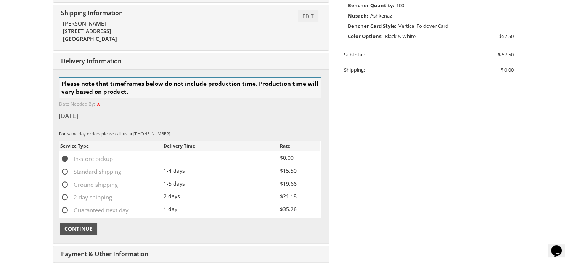
click at [82, 230] on span "Continue" at bounding box center [78, 229] width 28 height 8
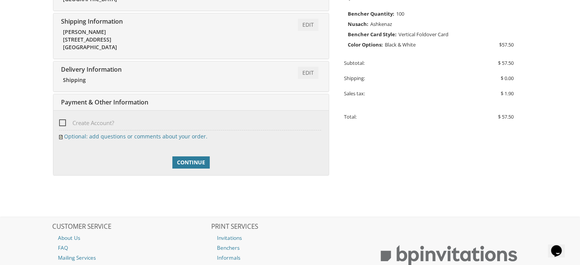
scroll to position [185, 0]
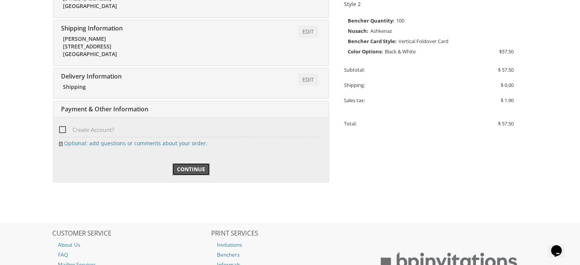
click at [182, 164] on link "Continue" at bounding box center [190, 169] width 37 height 12
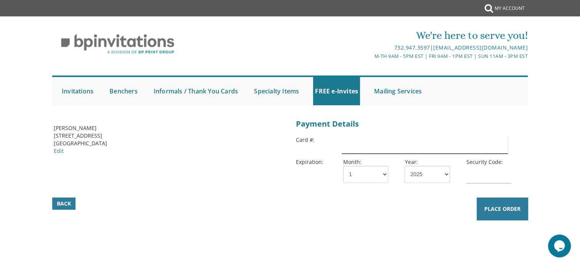
click at [358, 144] on input "text" at bounding box center [424, 145] width 166 height 18
type input "[CREDIT_CARD_NUMBER]"
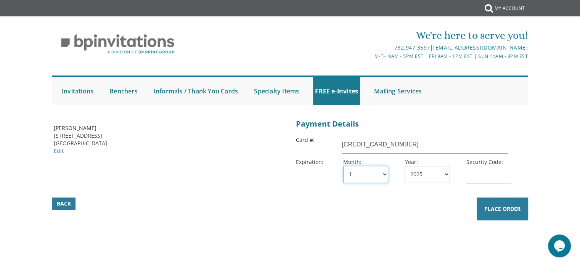
select select "04"
select select "27"
click at [499, 176] on input "text" at bounding box center [488, 175] width 45 height 18
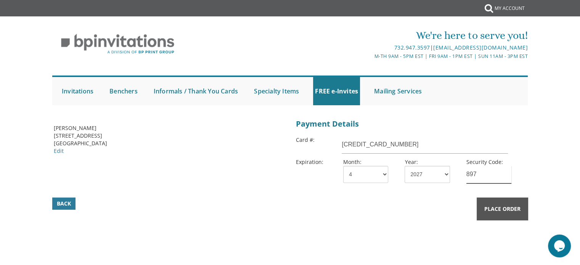
type input "897"
click at [508, 215] on button "Place Order" at bounding box center [501, 208] width 51 height 23
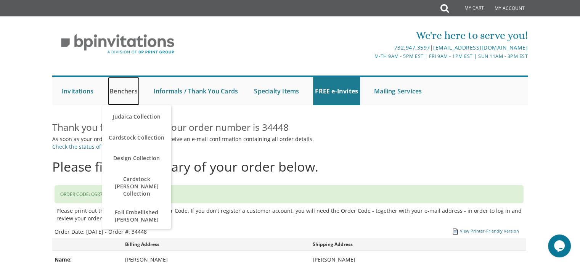
click at [128, 90] on link "Benchers" at bounding box center [123, 91] width 32 height 28
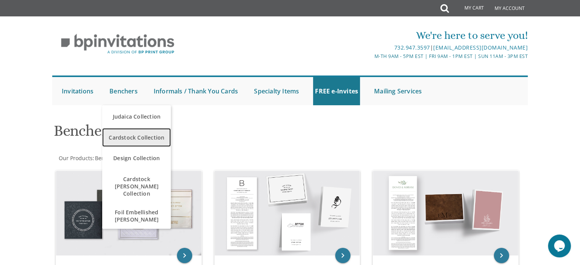
click at [123, 139] on span "Cardstock Collection" at bounding box center [136, 137] width 65 height 15
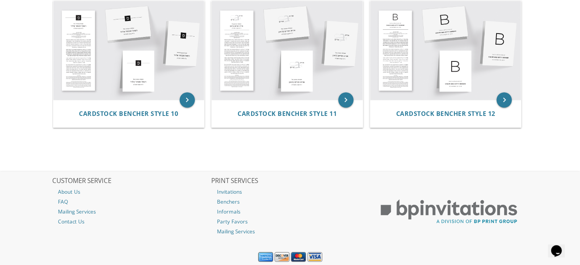
scroll to position [605, 0]
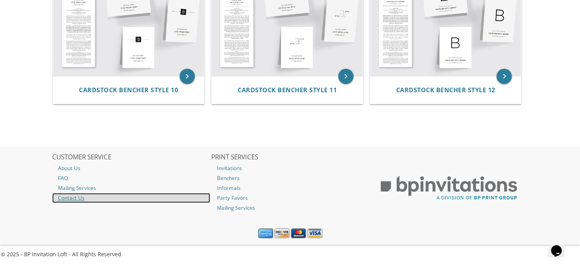
click at [80, 199] on link "Contact Us" at bounding box center [131, 198] width 158 height 10
